Goal: Transaction & Acquisition: Purchase product/service

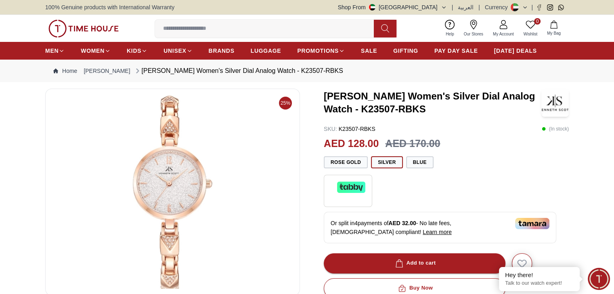
click at [168, 187] on img at bounding box center [172, 193] width 241 height 194
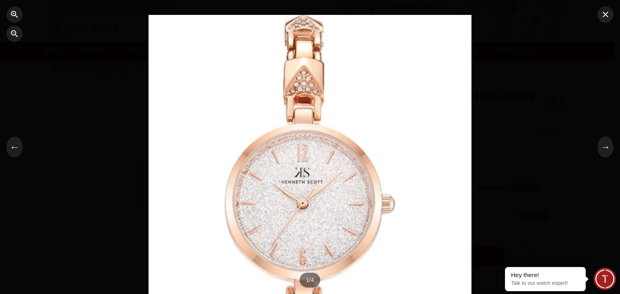
click at [365, 197] on div at bounding box center [309, 147] width 323 height 265
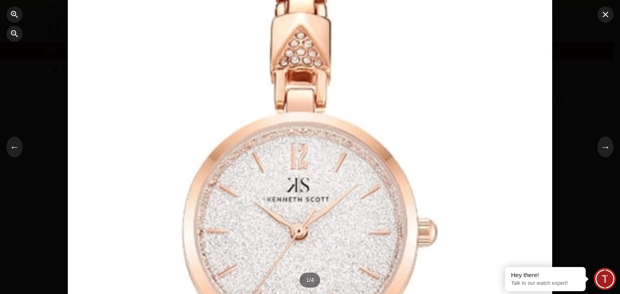
click at [365, 196] on div at bounding box center [310, 147] width 484 height 398
click at [602, 150] on button "→" at bounding box center [605, 147] width 16 height 21
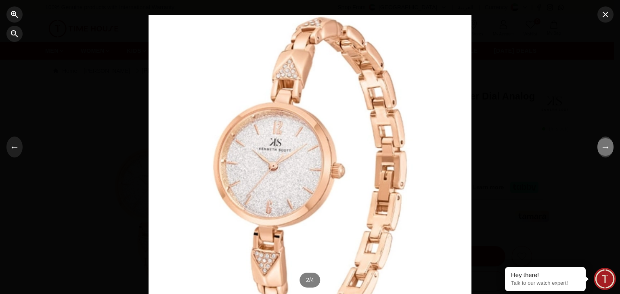
click at [602, 150] on button "→" at bounding box center [605, 147] width 16 height 21
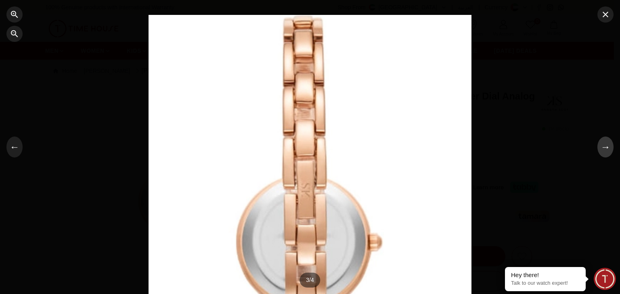
click at [602, 150] on button "→" at bounding box center [605, 147] width 16 height 21
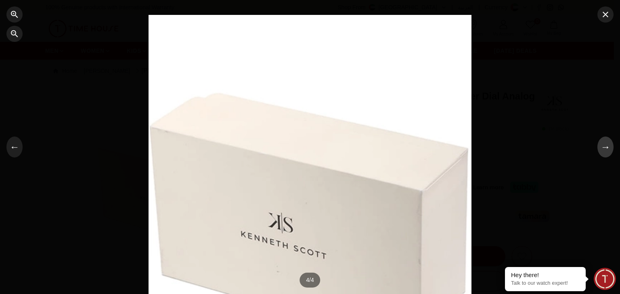
click at [602, 150] on button "→" at bounding box center [605, 147] width 16 height 21
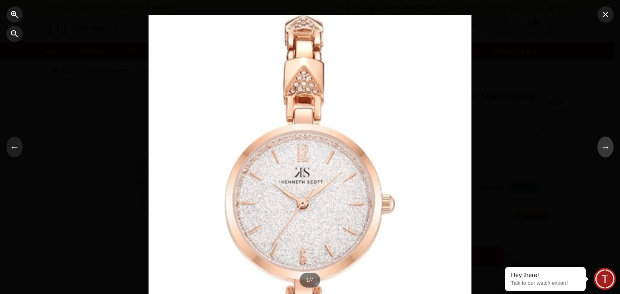
click at [602, 150] on button "→" at bounding box center [605, 147] width 16 height 21
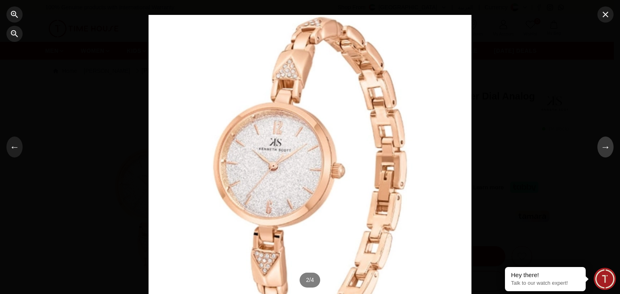
click at [602, 150] on button "→" at bounding box center [605, 147] width 16 height 21
